Goal: Contribute content

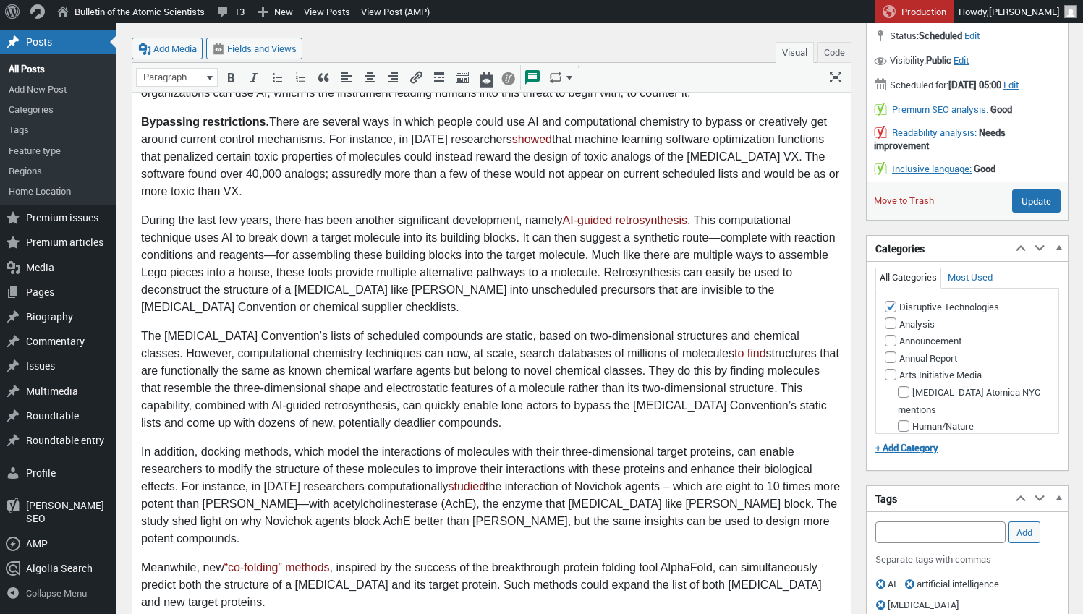
scroll to position [565, 0]
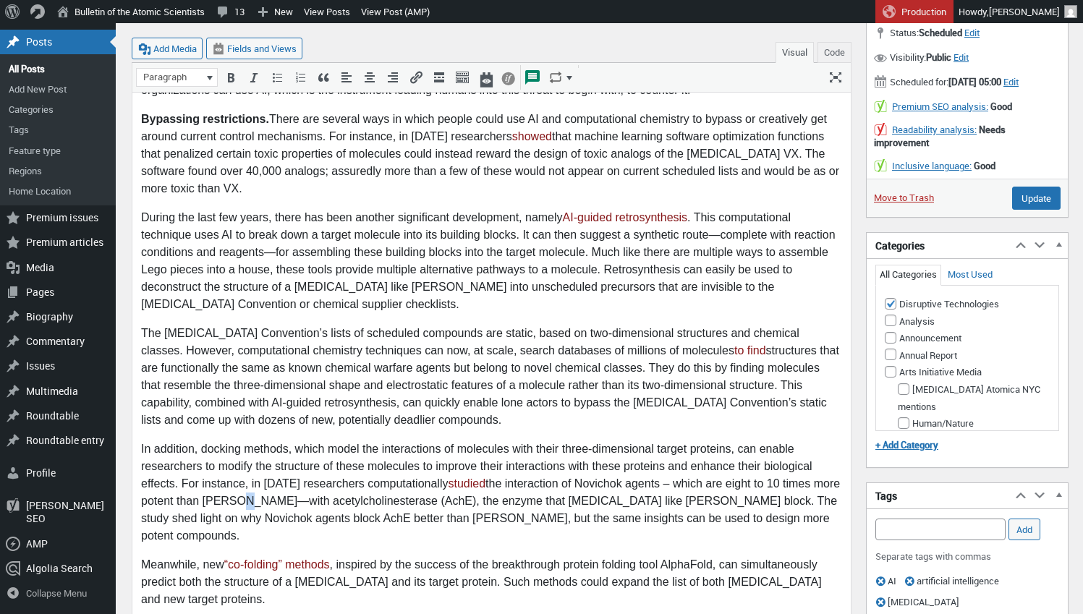
drag, startPoint x: 237, startPoint y: 502, endPoint x: 227, endPoint y: 500, distance: 10.4
click at [227, 500] on p "In addition, docking methods, which model the interactions of molecules with th…" at bounding box center [491, 492] width 701 height 104
copy p "—"
drag, startPoint x: 668, startPoint y: 484, endPoint x: 657, endPoint y: 485, distance: 10.9
click at [657, 485] on p "In addition, docking methods, which model the interactions of molecules with th…" at bounding box center [491, 492] width 701 height 104
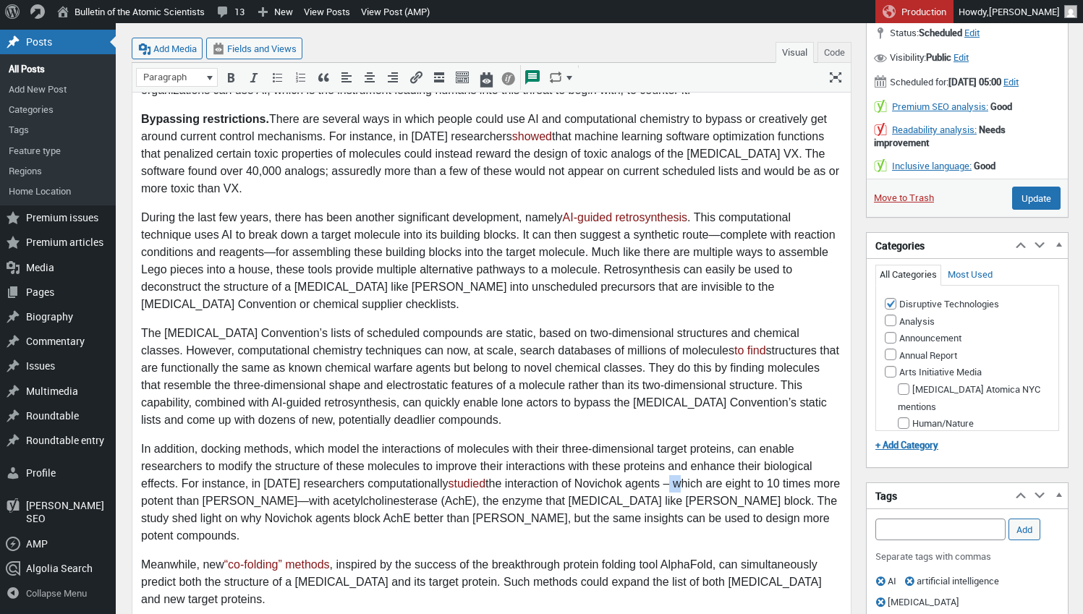
paste body
click at [660, 485] on p "In addition, docking methods, which model the interactions of molecules with th…" at bounding box center [491, 492] width 701 height 104
click at [1031, 203] on input "Update" at bounding box center [1036, 198] width 48 height 23
type input "Schedule"
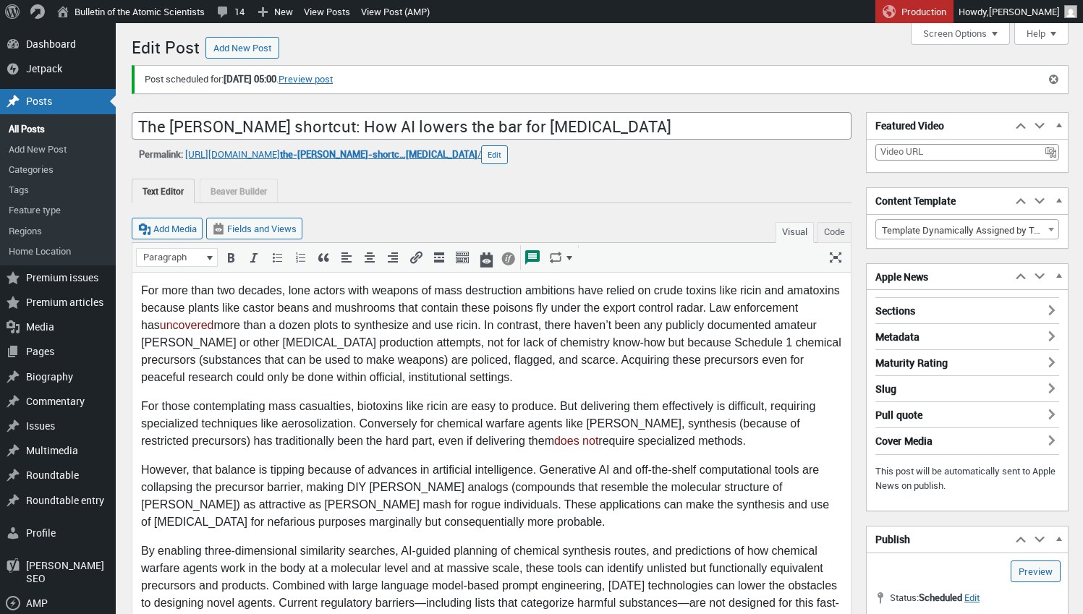
scroll to position [10, 0]
click at [35, 132] on link "All Posts" at bounding box center [58, 129] width 116 height 20
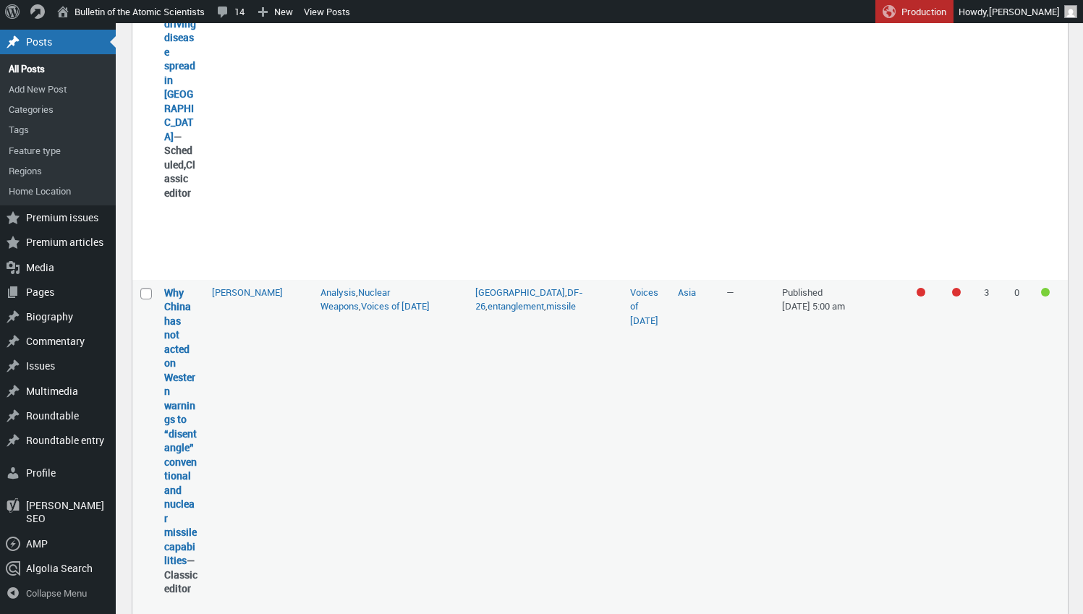
scroll to position [1544, 0]
